Goal: Find specific page/section: Find specific page/section

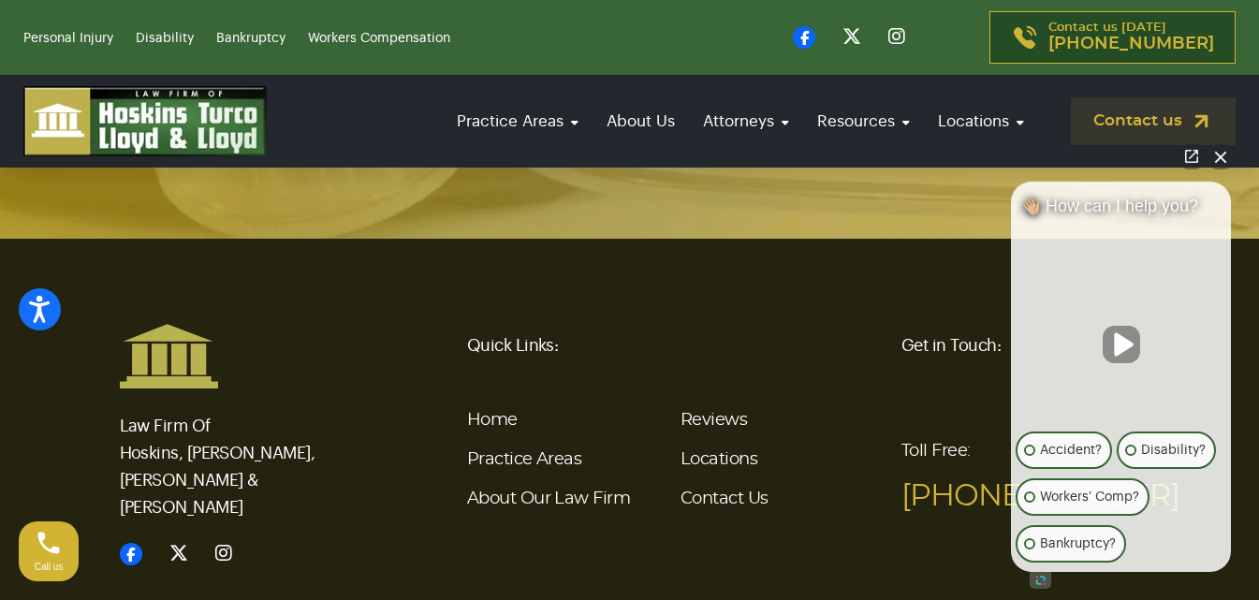
scroll to position [7201, 0]
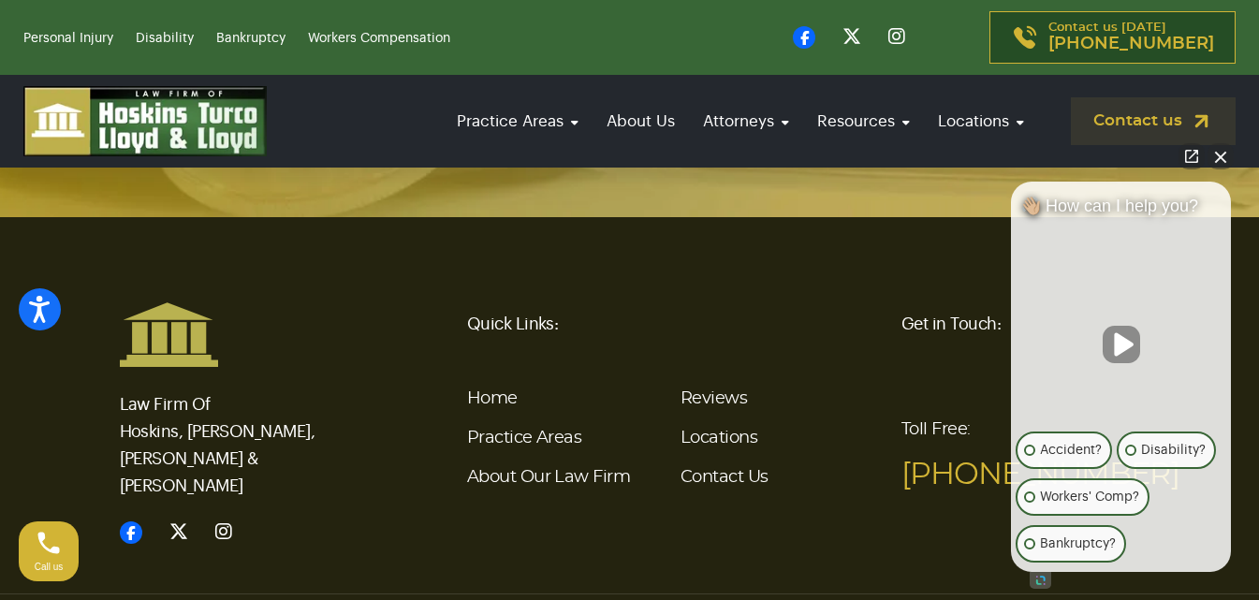
click at [1214, 160] on button "Close Intaker Chat Widget" at bounding box center [1221, 156] width 26 height 26
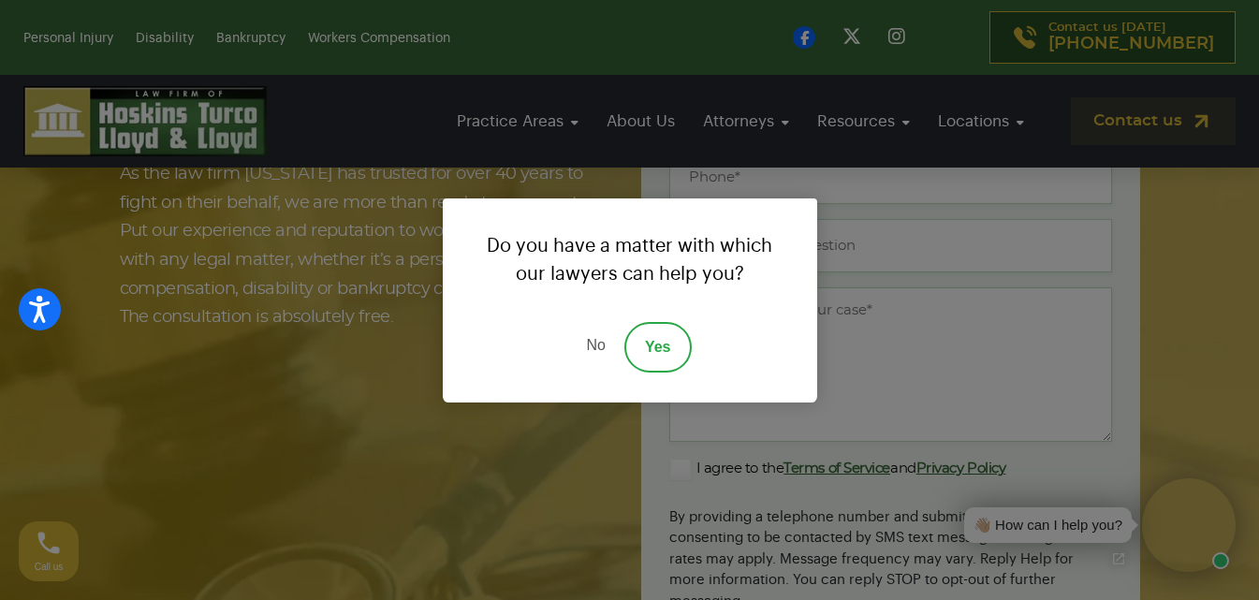
scroll to position [6546, 0]
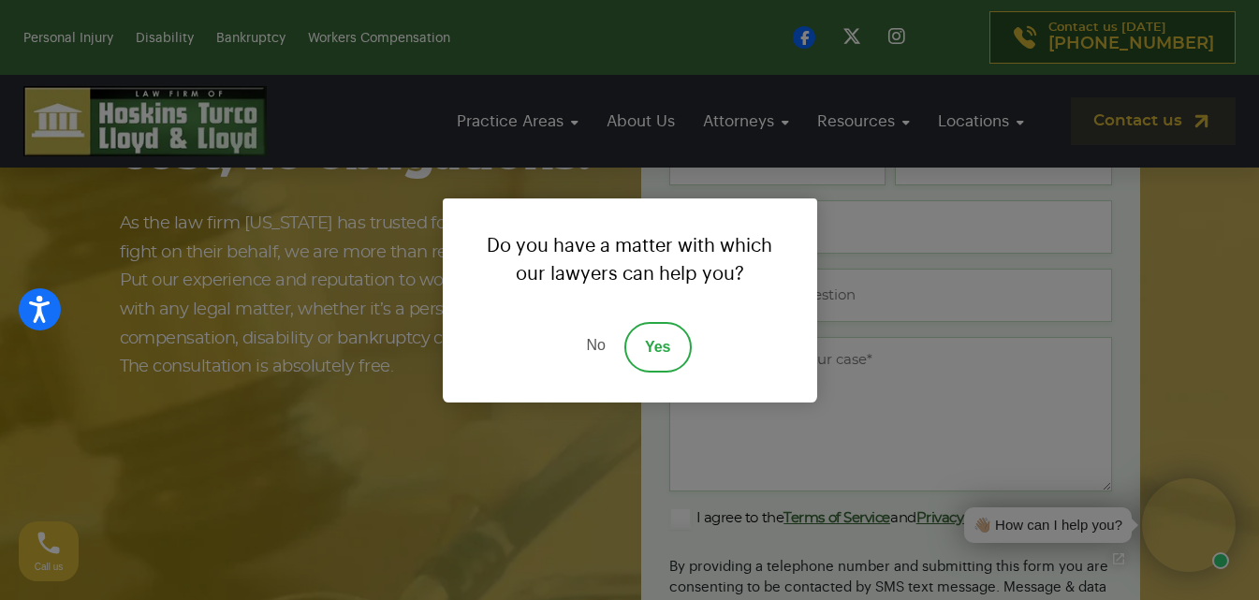
click at [588, 338] on link "No" at bounding box center [595, 347] width 56 height 51
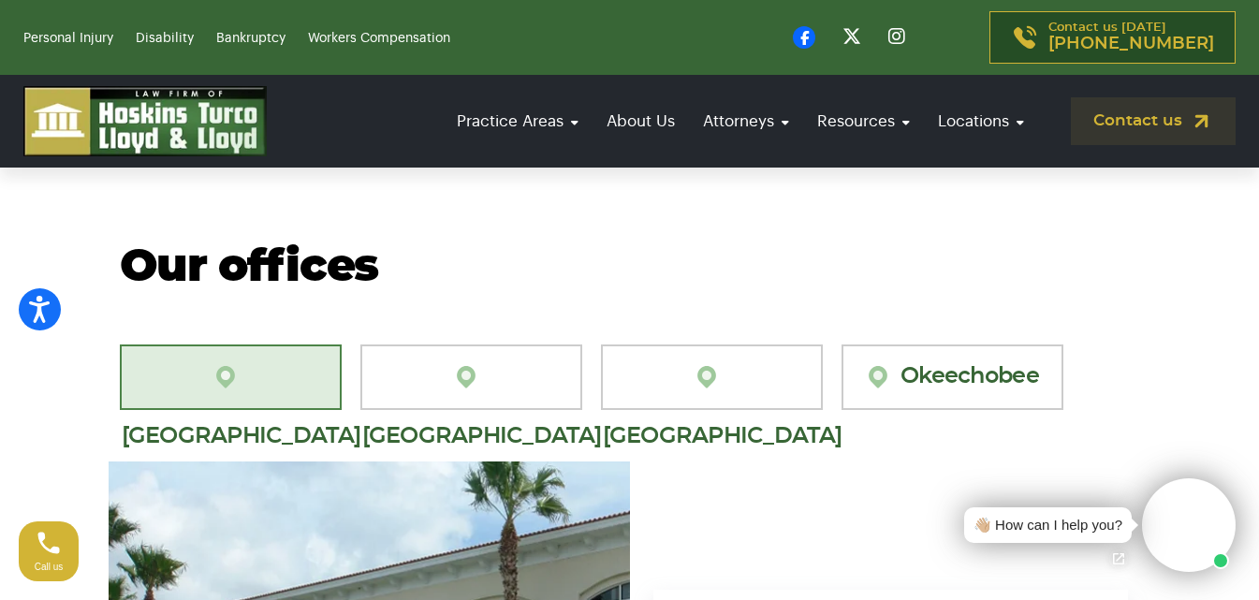
scroll to position [5516, 0]
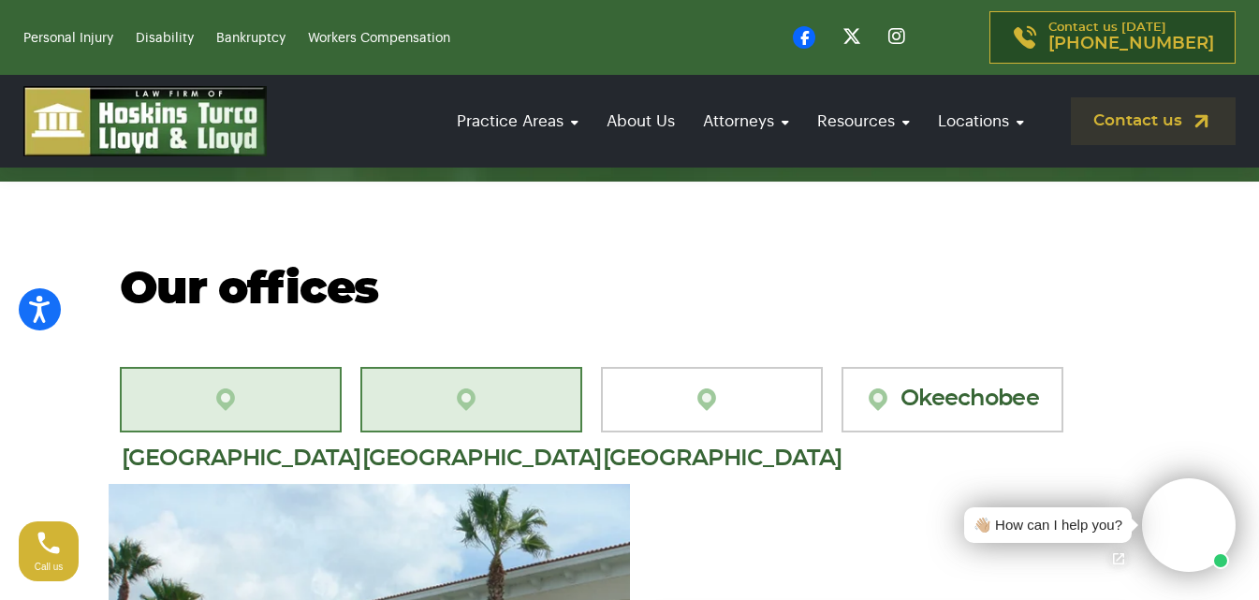
click at [495, 367] on link "[GEOGRAPHIC_DATA][PERSON_NAME]" at bounding box center [471, 400] width 222 height 66
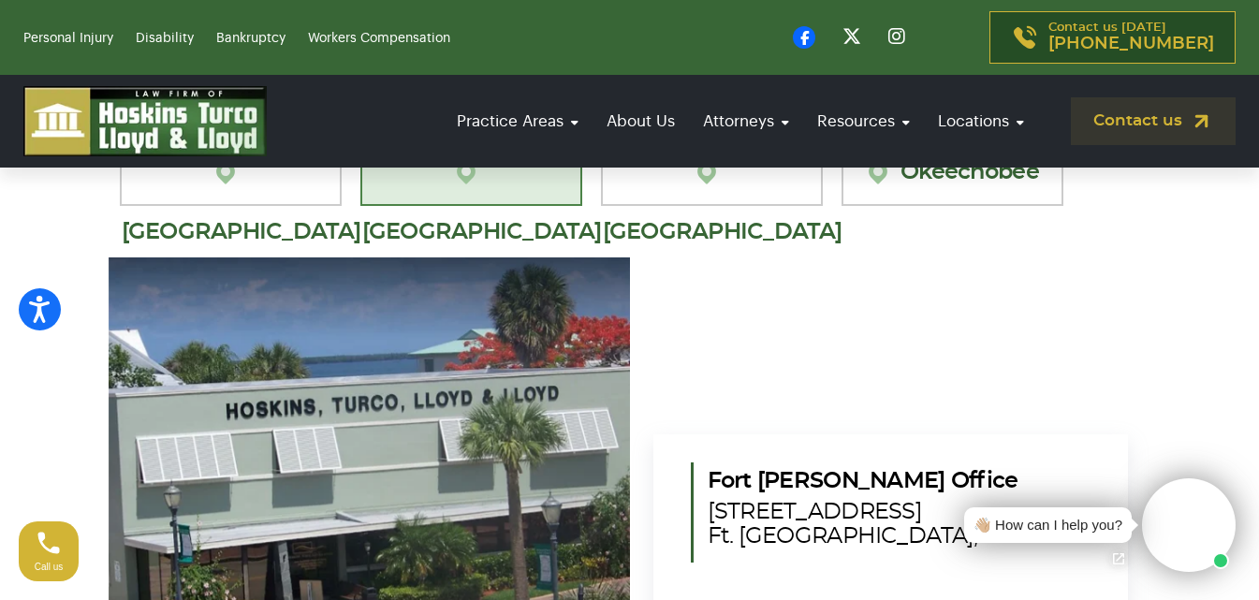
scroll to position [5703, 0]
